Goal: Navigation & Orientation: Find specific page/section

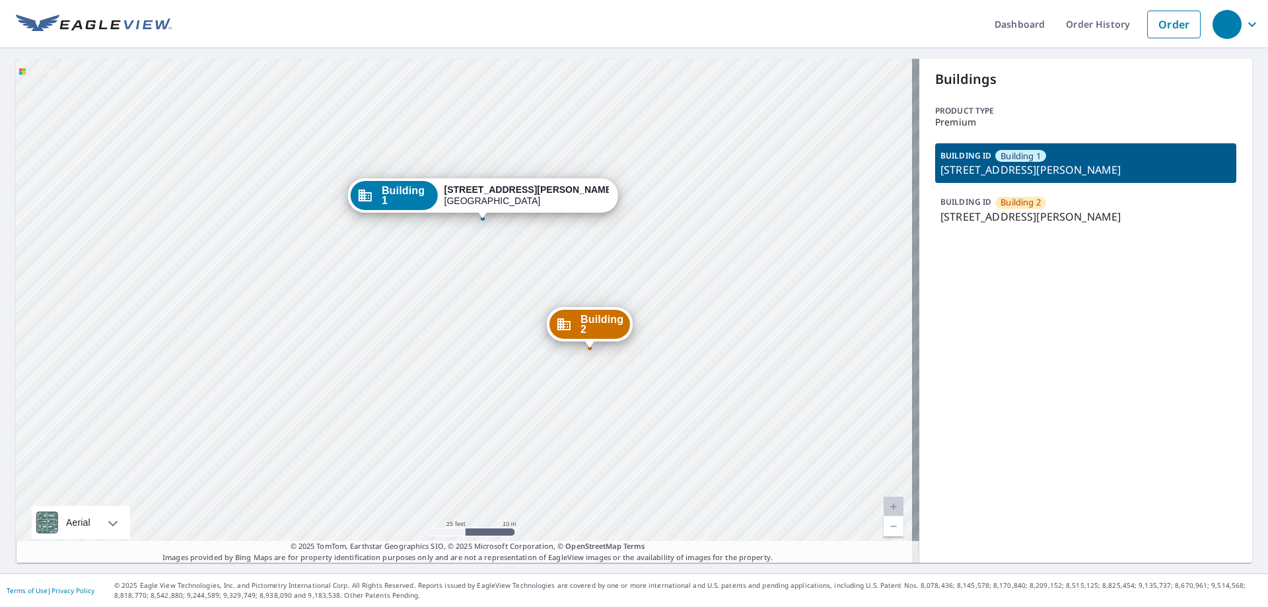
drag, startPoint x: 500, startPoint y: 279, endPoint x: 470, endPoint y: 414, distance: 138.7
click at [470, 414] on div "Building [GEOGRAPHIC_DATA][STREET_ADDRESS][PERSON_NAME][STREET_ADDRESS][PERSON_…" at bounding box center [467, 311] width 903 height 504
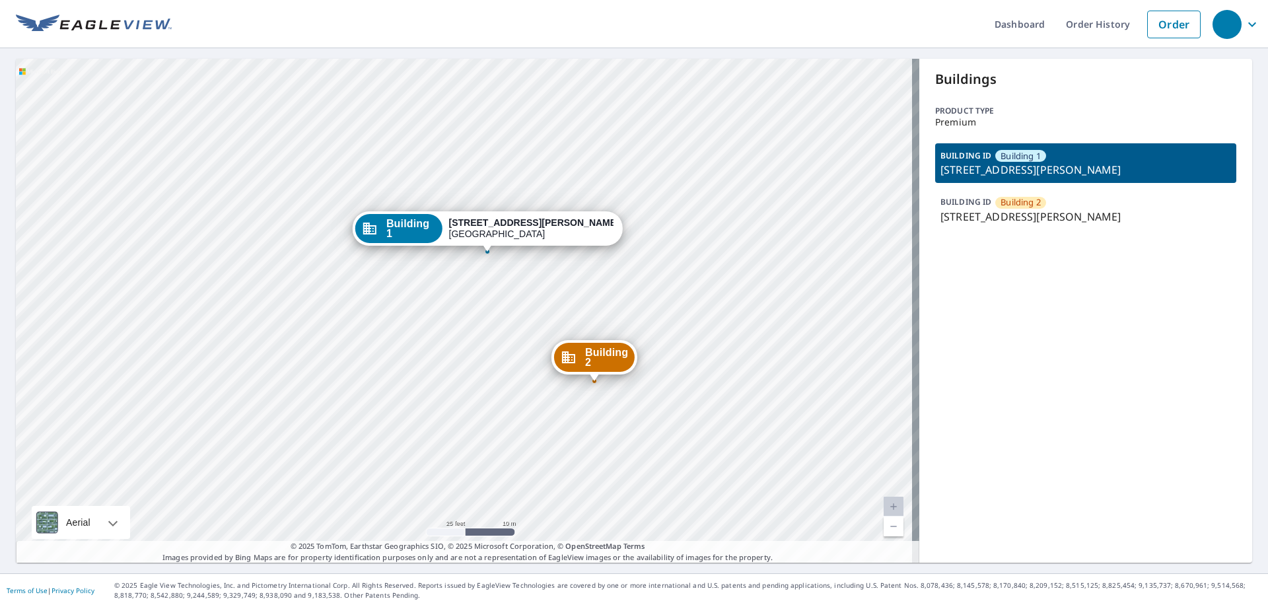
drag, startPoint x: 488, startPoint y: 192, endPoint x: 492, endPoint y: 225, distance: 33.3
click at [492, 225] on strong "[STREET_ADDRESS][PERSON_NAME]" at bounding box center [534, 222] width 170 height 11
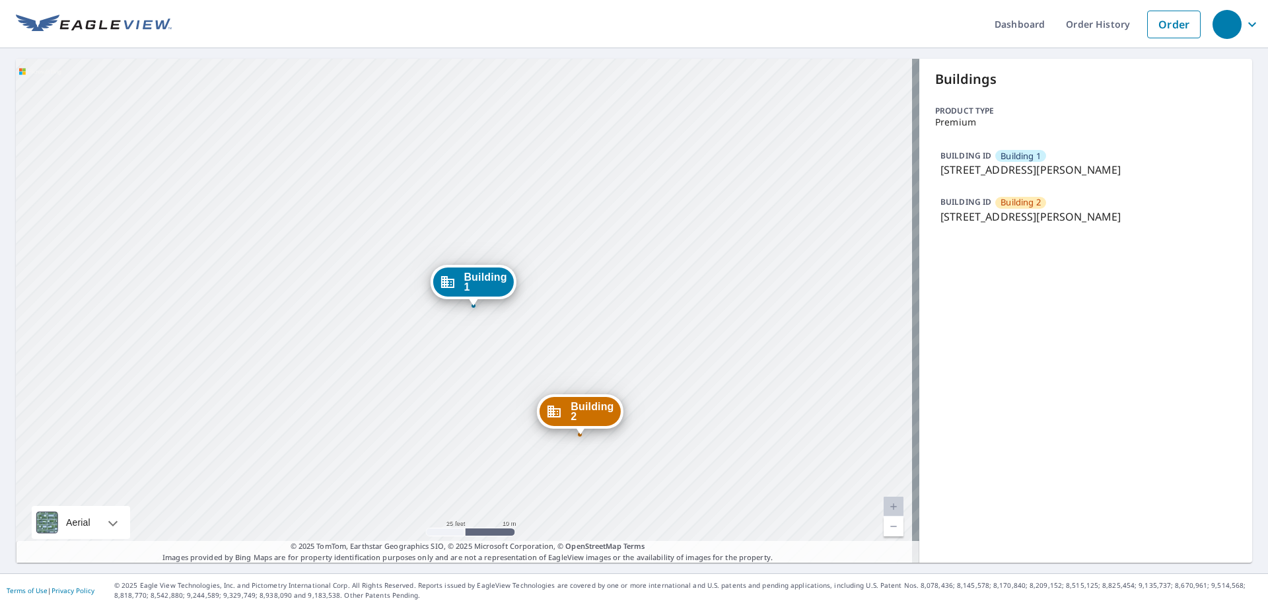
drag, startPoint x: 460, startPoint y: 287, endPoint x: 469, endPoint y: 283, distance: 9.2
click at [469, 283] on span "Building 1" at bounding box center [484, 282] width 43 height 20
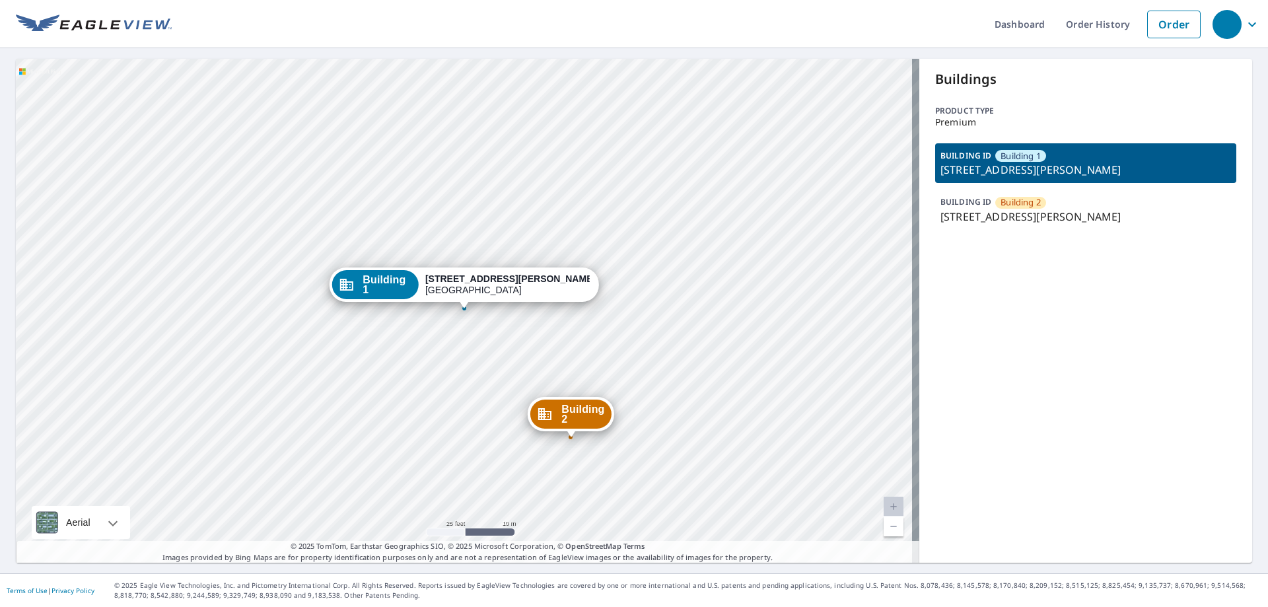
click at [466, 335] on div "Building [GEOGRAPHIC_DATA][STREET_ADDRESS][PERSON_NAME][STREET_ADDRESS][PERSON_…" at bounding box center [467, 311] width 903 height 504
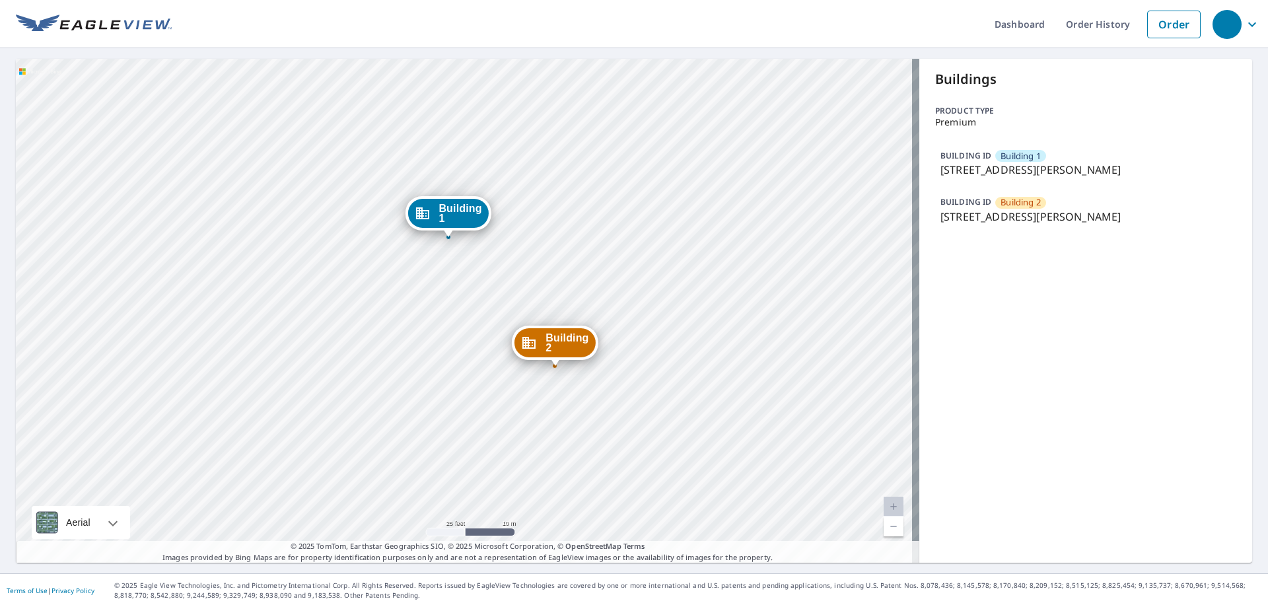
drag, startPoint x: 465, startPoint y: 308, endPoint x: 446, endPoint y: 209, distance: 101.4
click at [446, 209] on span "Building 1" at bounding box center [459, 213] width 43 height 20
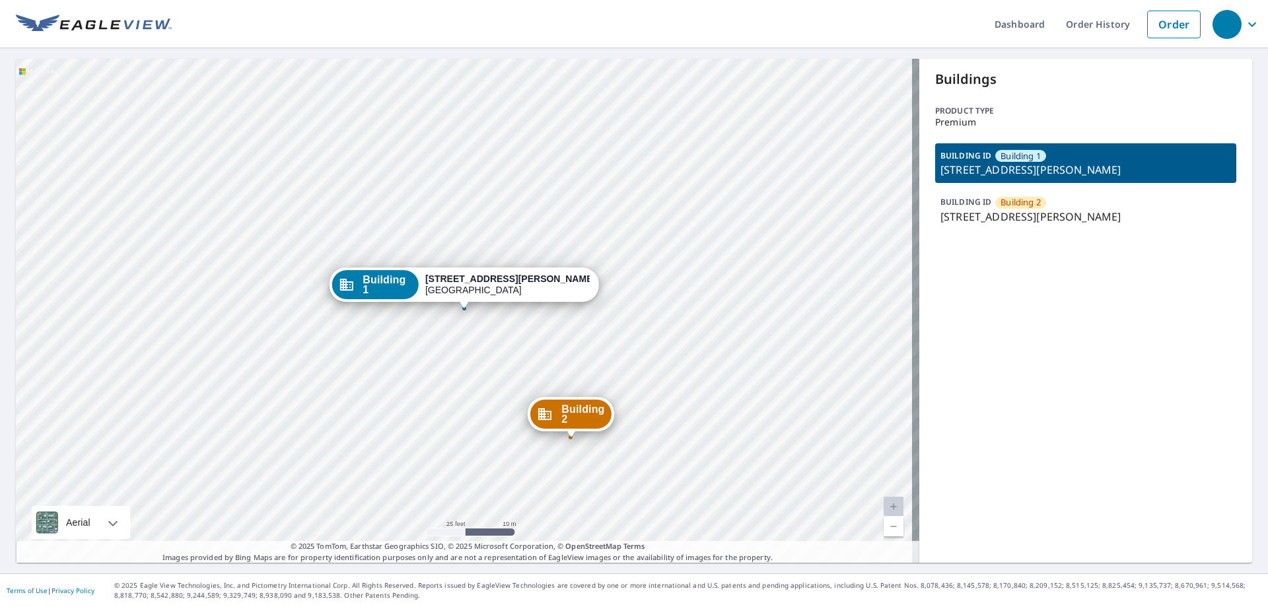
click at [463, 327] on div "Building [GEOGRAPHIC_DATA][STREET_ADDRESS][PERSON_NAME][STREET_ADDRESS][PERSON_…" at bounding box center [467, 311] width 903 height 504
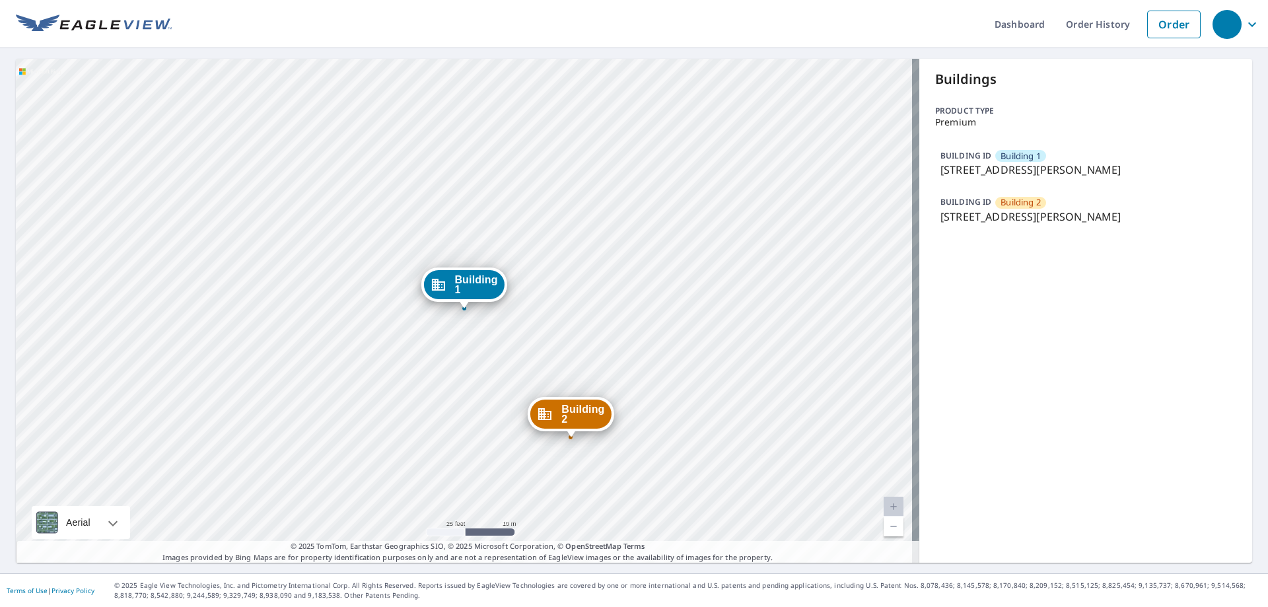
click at [463, 327] on div "Building [GEOGRAPHIC_DATA][STREET_ADDRESS][PERSON_NAME][STREET_ADDRESS][PERSON_…" at bounding box center [467, 311] width 903 height 504
click at [466, 330] on div "Building [GEOGRAPHIC_DATA][STREET_ADDRESS][PERSON_NAME][STREET_ADDRESS][PERSON_…" at bounding box center [467, 311] width 903 height 504
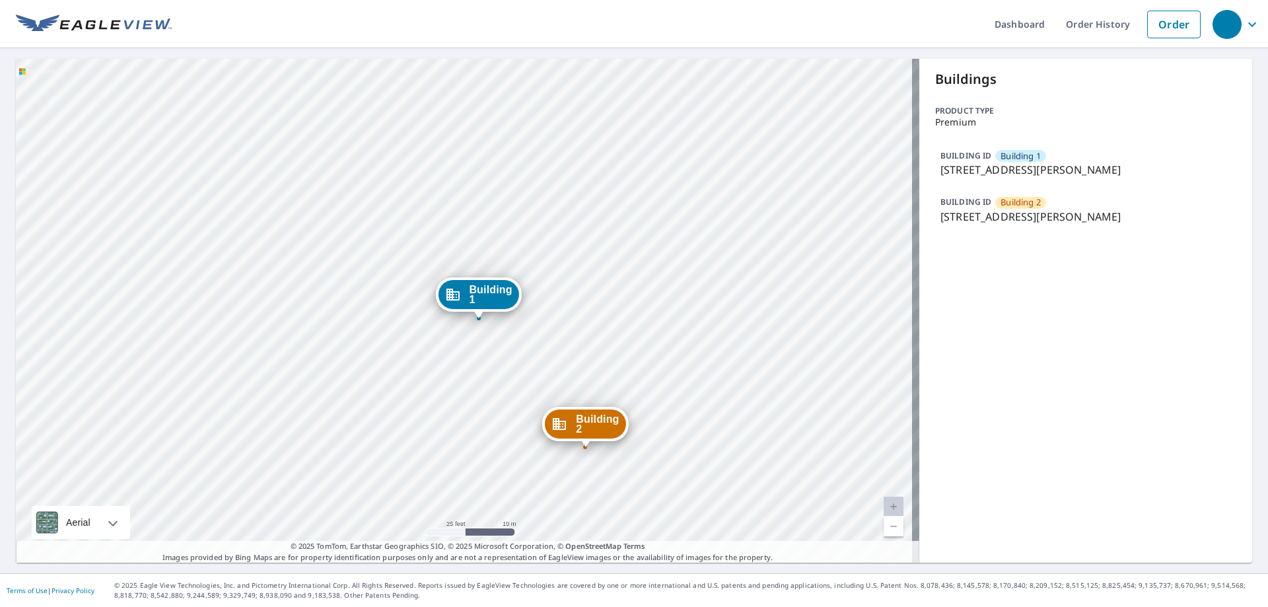
drag, startPoint x: 458, startPoint y: 286, endPoint x: 473, endPoint y: 296, distance: 18.0
click at [473, 296] on span "Building 1" at bounding box center [490, 295] width 43 height 20
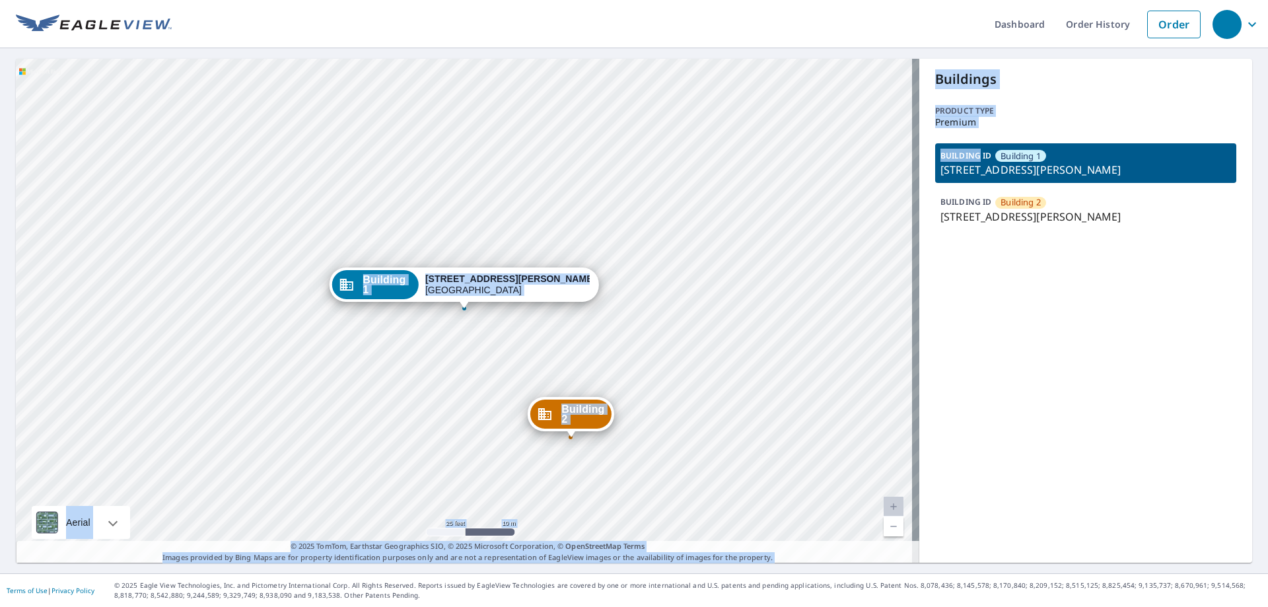
drag, startPoint x: 970, startPoint y: 159, endPoint x: 473, endPoint y: 335, distance: 526.6
click at [473, 335] on div "Building 2 8400 Cortez Road West Bradenton, FL 34210 Building 1 8400 Cortez Roa…" at bounding box center [634, 311] width 1236 height 504
click at [467, 340] on div "Building [GEOGRAPHIC_DATA][STREET_ADDRESS][PERSON_NAME][STREET_ADDRESS][PERSON_…" at bounding box center [467, 311] width 903 height 504
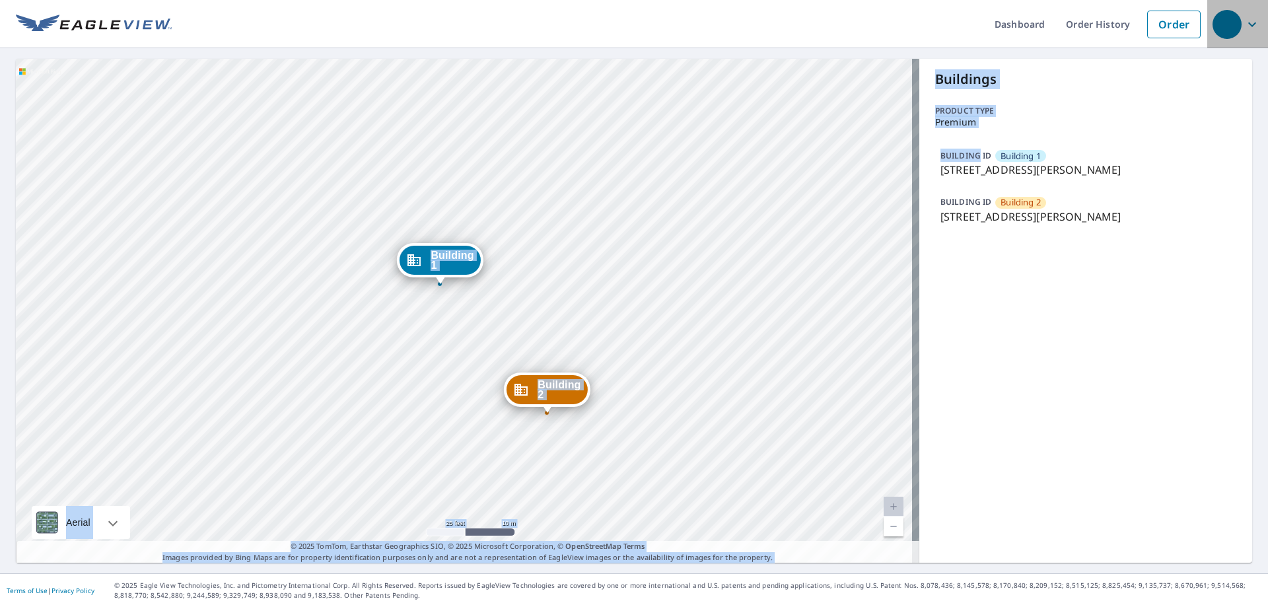
click at [1244, 20] on icon "button" at bounding box center [1252, 25] width 16 height 16
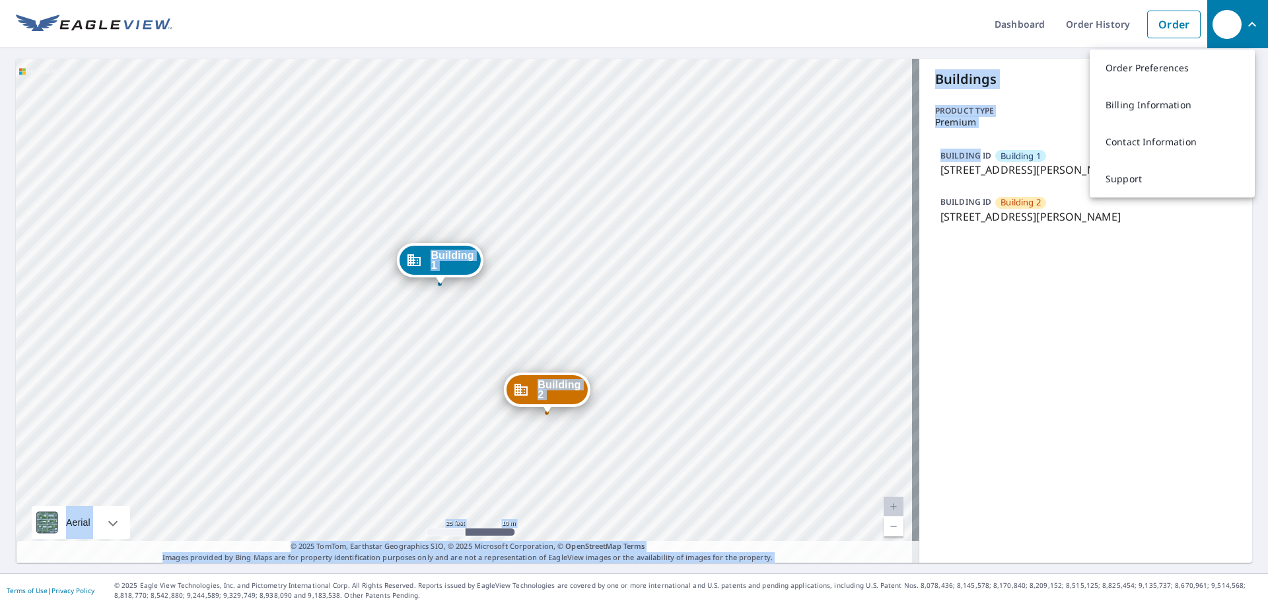
click at [1017, 75] on p "Buildings" at bounding box center [1085, 79] width 301 height 20
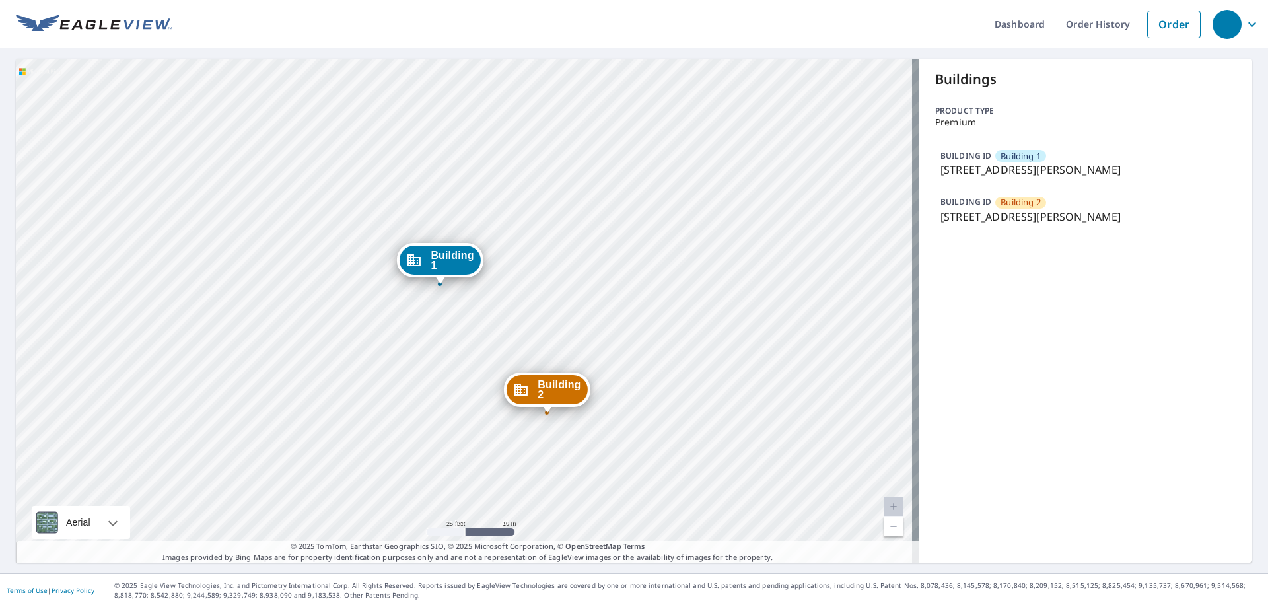
click at [1015, 161] on span "Building 1" at bounding box center [1020, 156] width 40 height 13
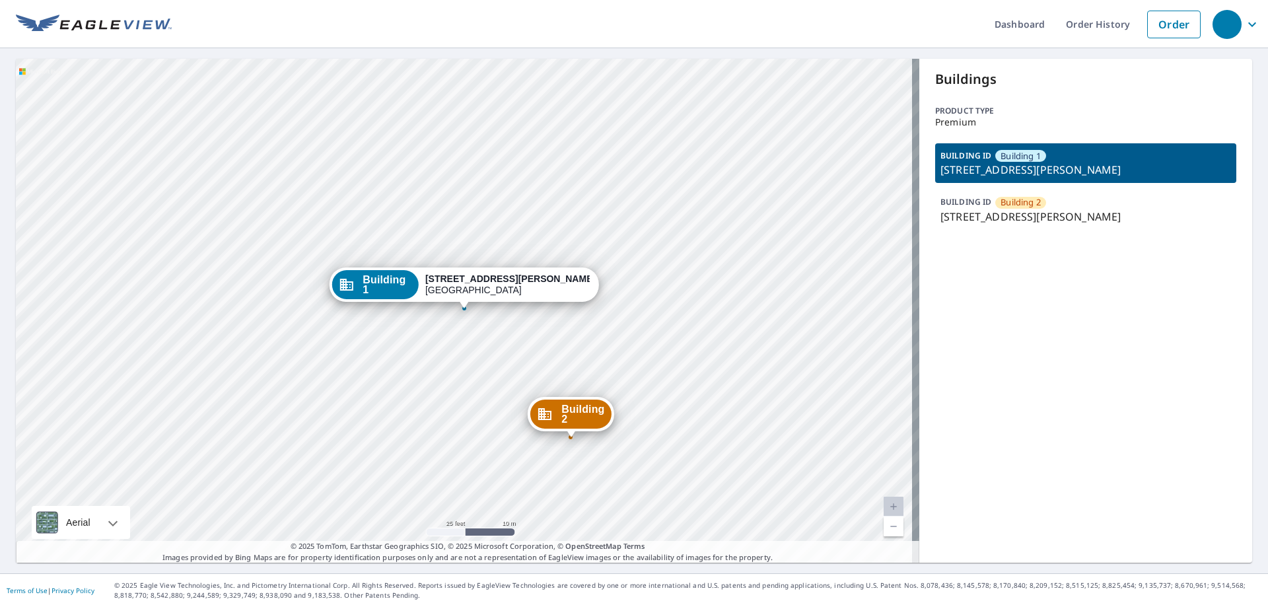
click at [1028, 157] on span "Building 1" at bounding box center [1020, 156] width 40 height 13
click at [482, 281] on strong "[STREET_ADDRESS][PERSON_NAME]" at bounding box center [510, 278] width 170 height 11
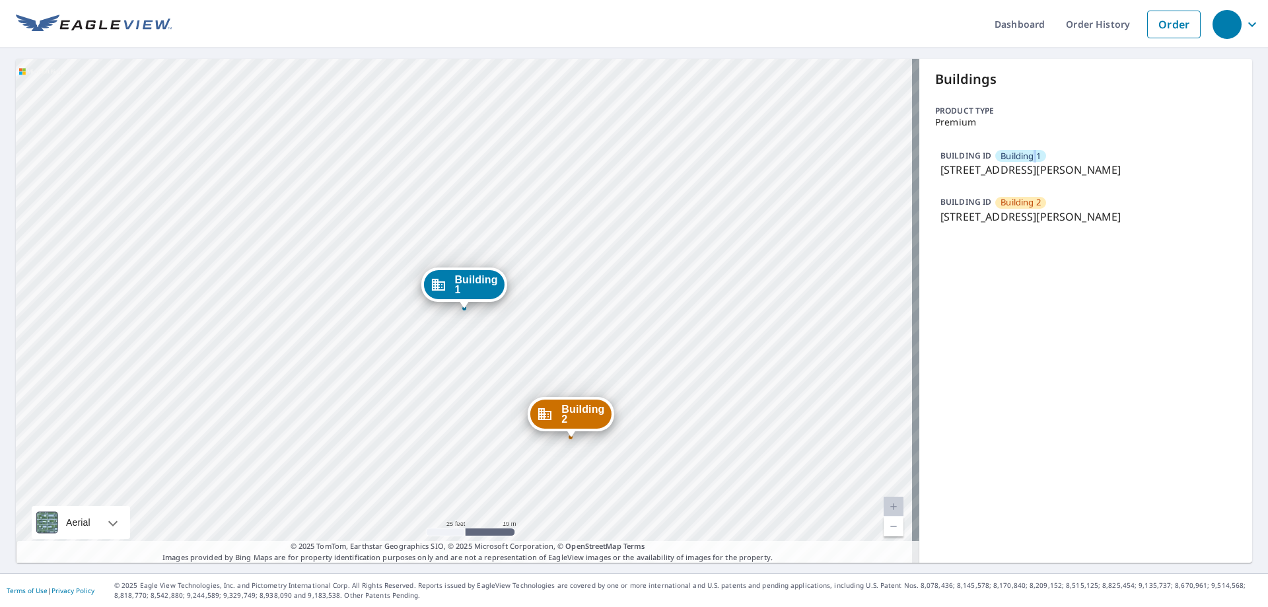
click at [454, 287] on div "Building 1" at bounding box center [463, 284] width 81 height 29
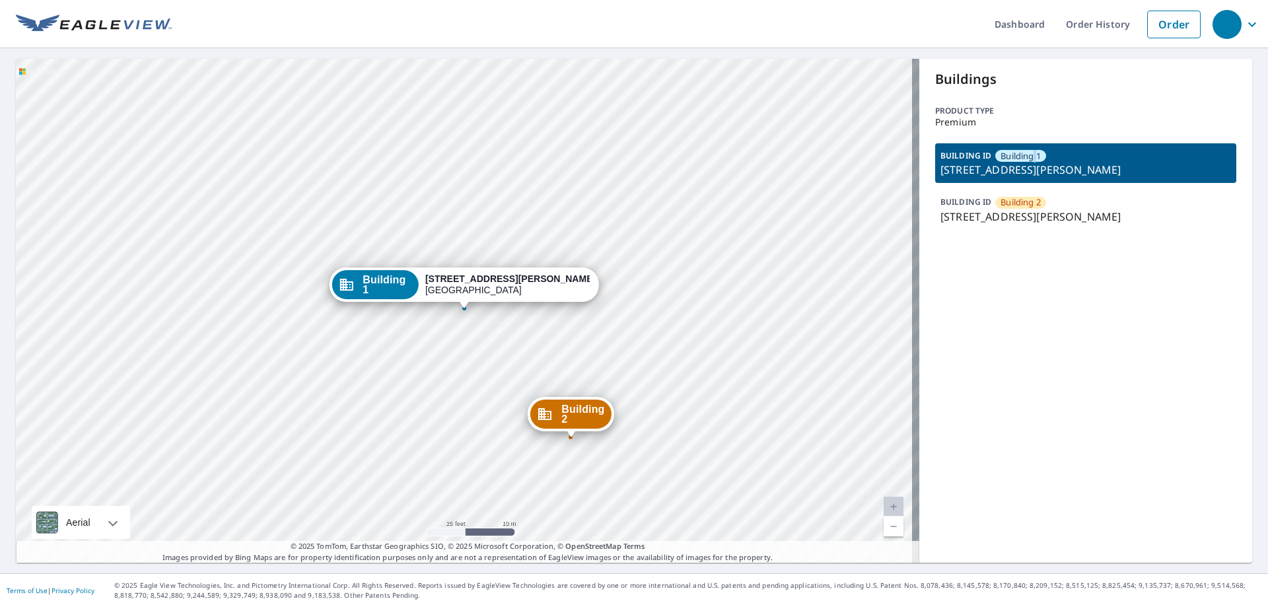
click at [454, 287] on div "Building 1 8400 Cortez Road West Bradenton, FL 34210" at bounding box center [463, 284] width 269 height 34
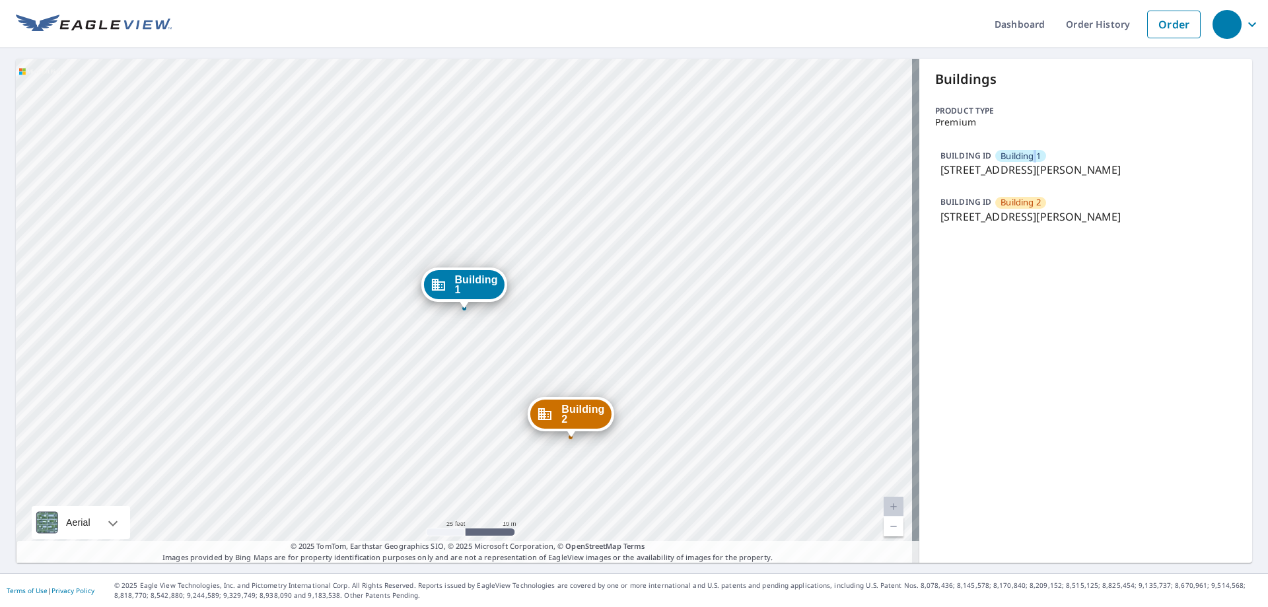
click at [444, 288] on icon "Dropped pin, building Building 1, Commercial property, 8400 Cortez Road West Br…" at bounding box center [437, 285] width 13 height 12
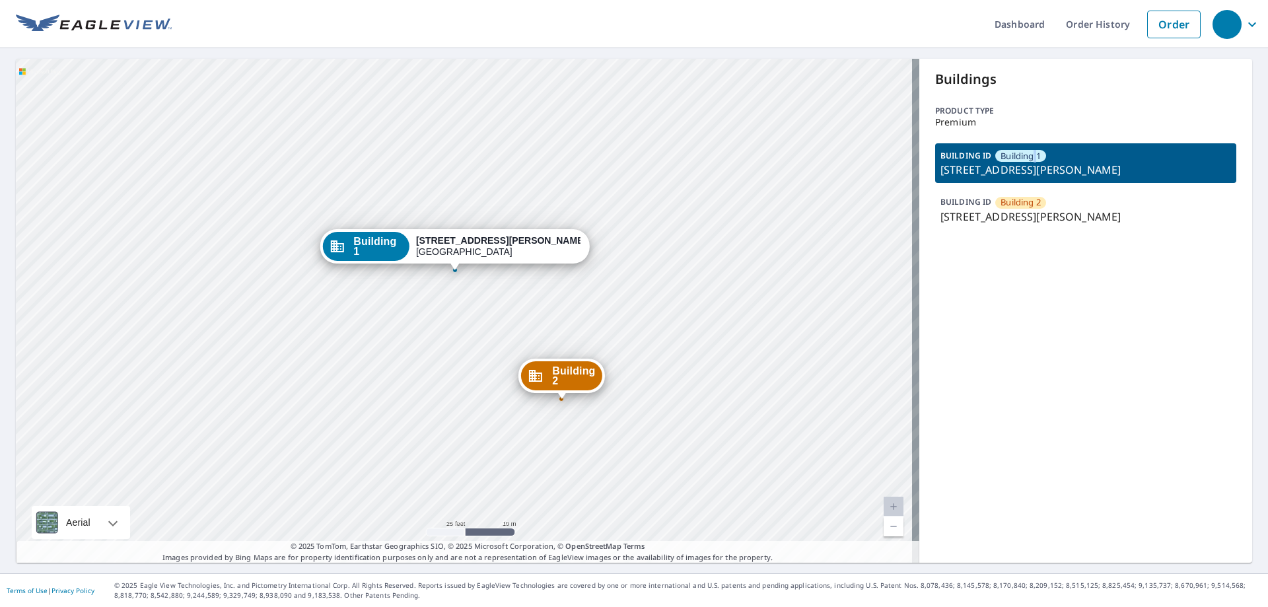
drag, startPoint x: 444, startPoint y: 287, endPoint x: 444, endPoint y: 260, distance: 27.1
click at [403, 248] on span "Building 1" at bounding box center [378, 246] width 50 height 20
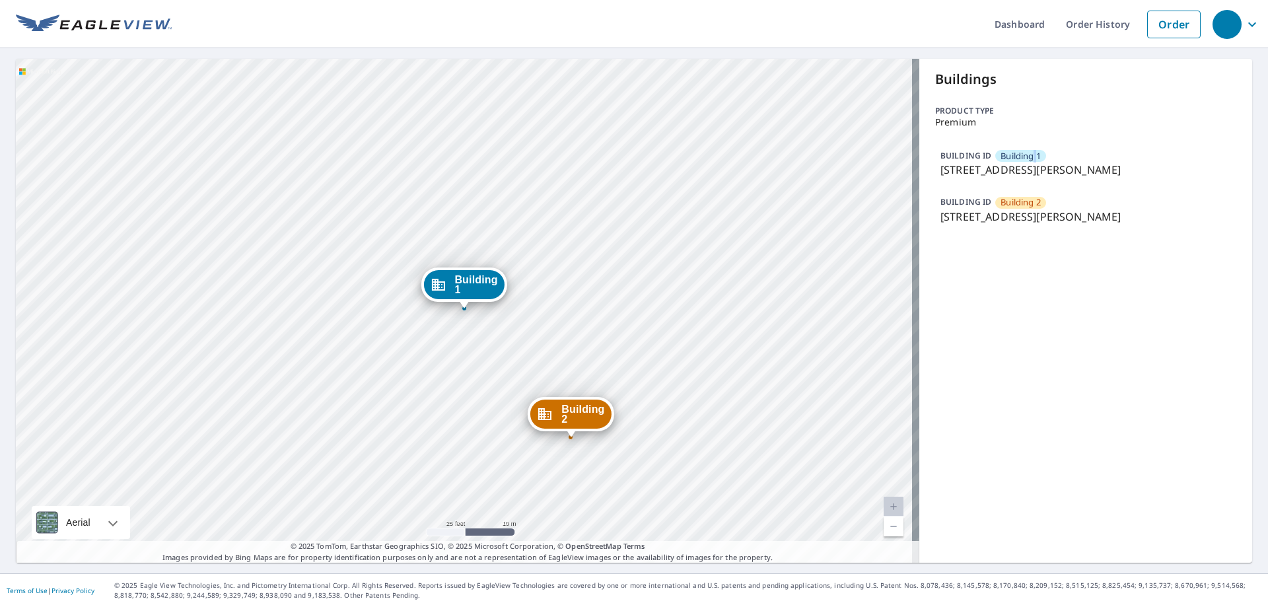
click at [472, 331] on div "Building [GEOGRAPHIC_DATA][STREET_ADDRESS][PERSON_NAME][STREET_ADDRESS][PERSON_…" at bounding box center [467, 311] width 903 height 504
click at [1009, 25] on link "Dashboard" at bounding box center [1019, 24] width 71 height 48
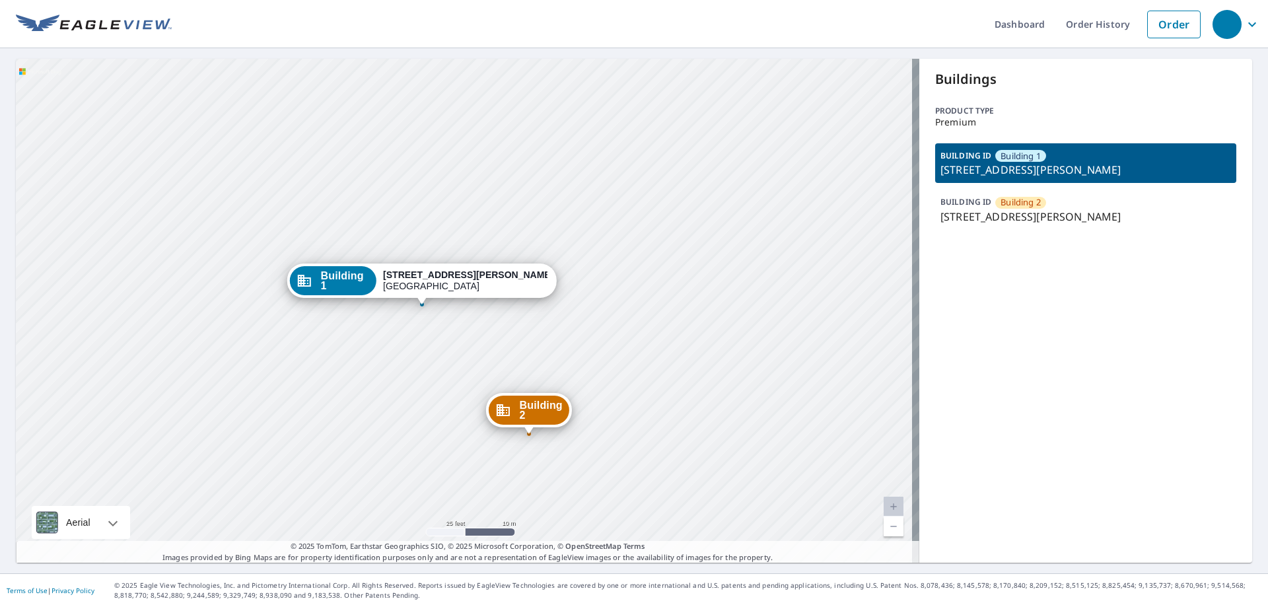
drag, startPoint x: 452, startPoint y: 430, endPoint x: 426, endPoint y: 323, distance: 109.4
click at [426, 323] on div "Building [GEOGRAPHIC_DATA][STREET_ADDRESS][PERSON_NAME][STREET_ADDRESS][PERSON_…" at bounding box center [467, 311] width 903 height 504
click at [423, 337] on div "Building [GEOGRAPHIC_DATA][STREET_ADDRESS][PERSON_NAME][STREET_ADDRESS][PERSON_…" at bounding box center [467, 311] width 903 height 504
click at [429, 329] on div "Building [GEOGRAPHIC_DATA][STREET_ADDRESS][PERSON_NAME][STREET_ADDRESS][PERSON_…" at bounding box center [467, 311] width 903 height 504
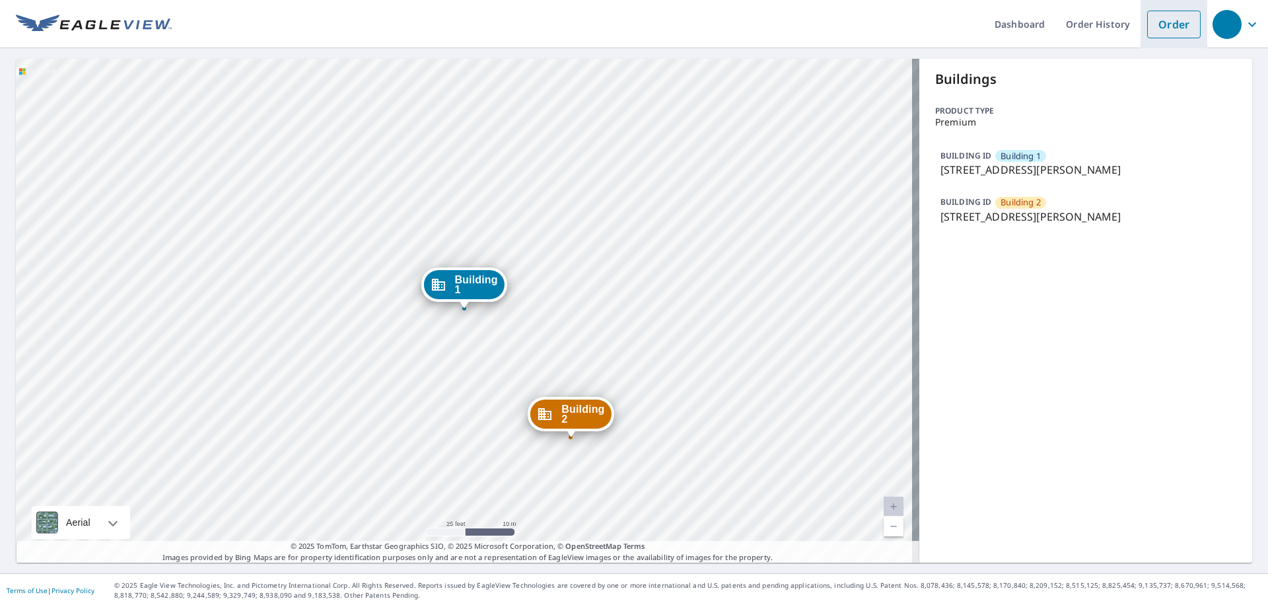
click at [1164, 32] on link "Order" at bounding box center [1173, 25] width 53 height 28
